Goal: Task Accomplishment & Management: Manage account settings

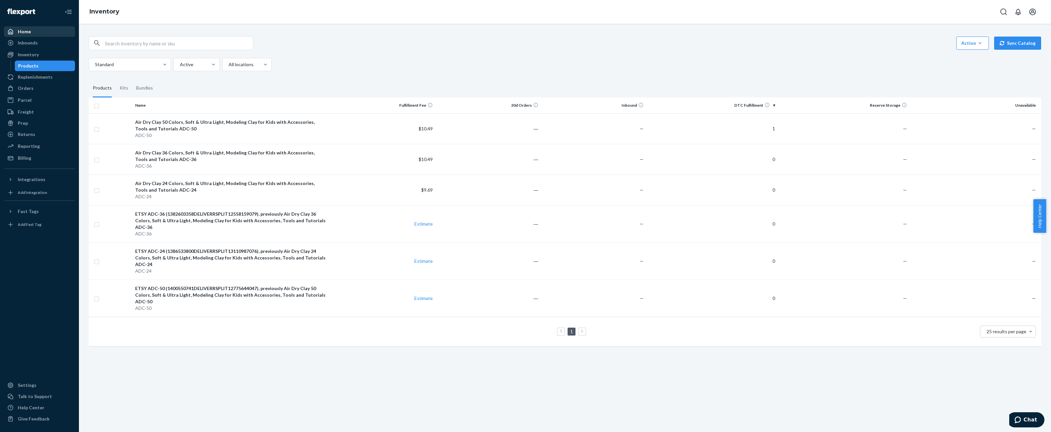
click at [33, 30] on div "Home" at bounding box center [40, 31] width 70 height 9
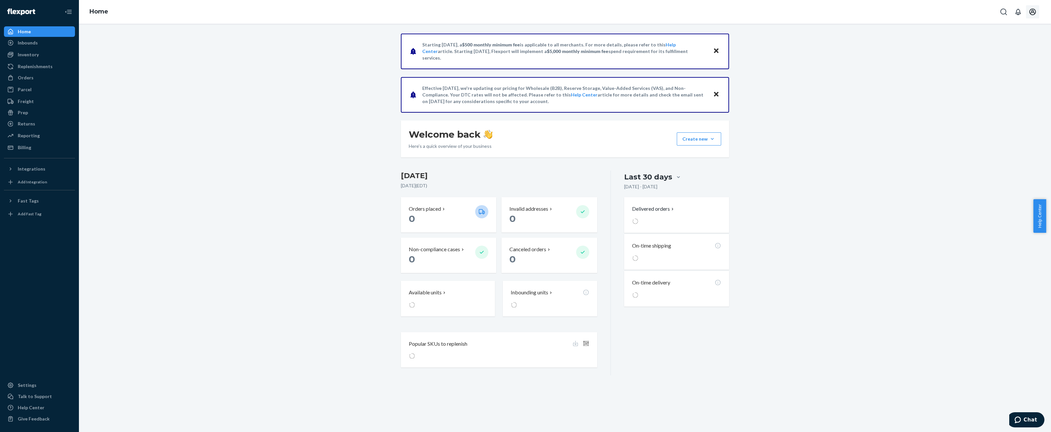
click at [1035, 13] on icon "Open account menu" at bounding box center [1033, 12] width 7 height 7
click at [1012, 47] on div "Settings" at bounding box center [1018, 52] width 51 height 12
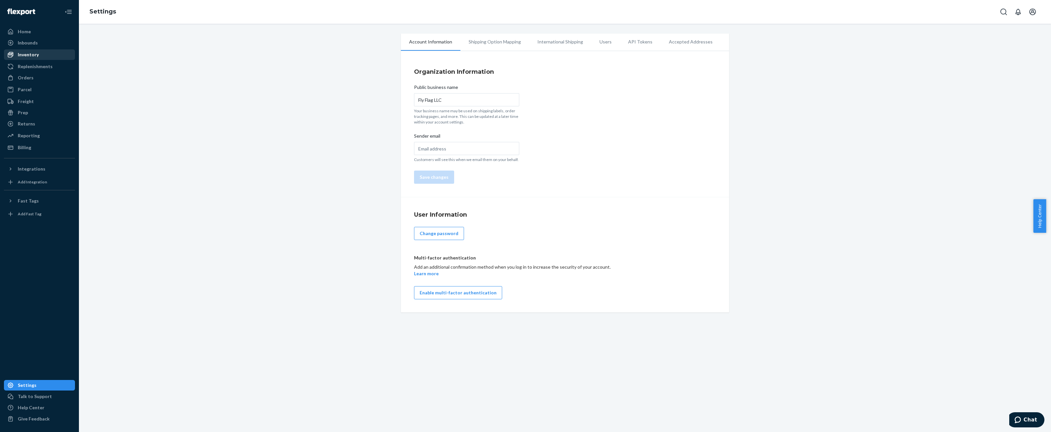
click at [49, 59] on link "Inventory" at bounding box center [39, 54] width 71 height 11
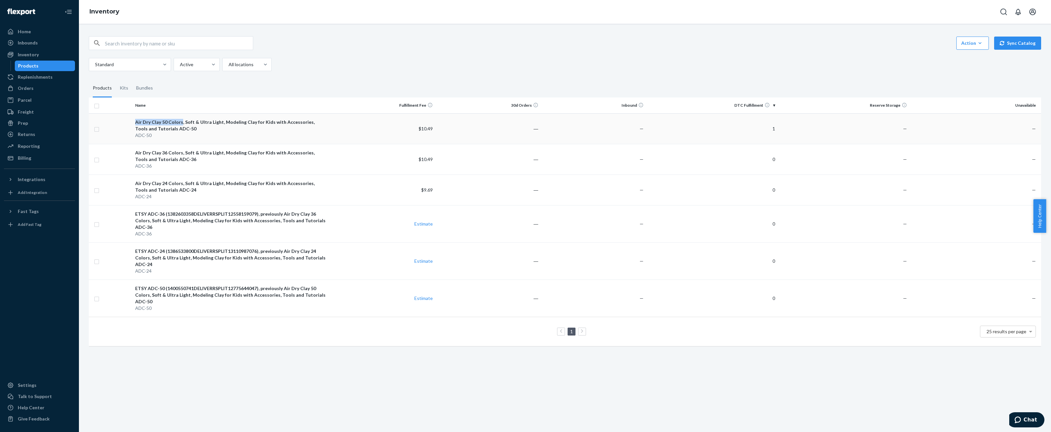
drag, startPoint x: 132, startPoint y: 120, endPoint x: 180, endPoint y: 124, distance: 48.2
click at [180, 124] on td "Air Dry Clay 50 Colors, Soft & Ultra Light, Modeling Clay for Kids with Accesso…" at bounding box center [232, 128] width 198 height 31
